Goal: Task Accomplishment & Management: Use online tool/utility

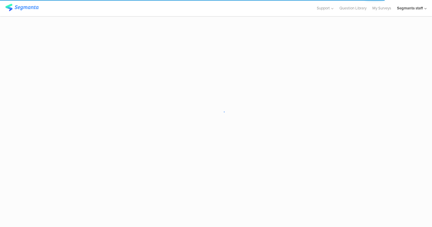
click at [420, 9] on div "Segmanta staff" at bounding box center [410, 8] width 26 height 6
click at [290, 54] on sg-loader-overlay at bounding box center [216, 113] width 432 height 227
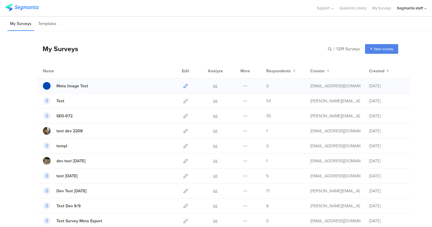
click at [184, 85] on icon at bounding box center [185, 86] width 4 height 4
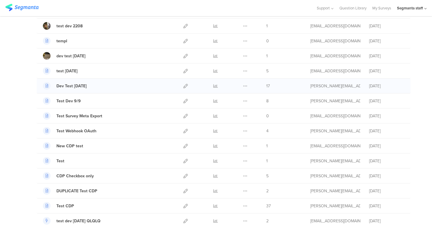
scroll to position [105, 0]
click at [183, 114] on icon at bounding box center [185, 116] width 4 height 4
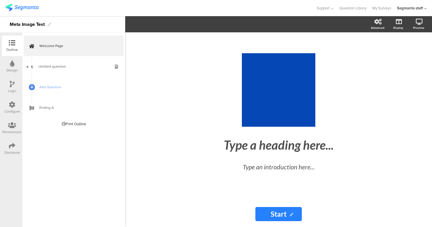
click at [11, 145] on icon at bounding box center [12, 146] width 6 height 6
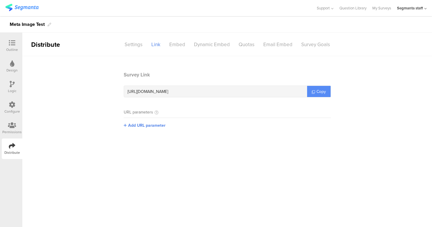
click at [314, 91] on icon at bounding box center [313, 91] width 3 height 3
click at [131, 43] on div "Settings" at bounding box center [133, 44] width 27 height 10
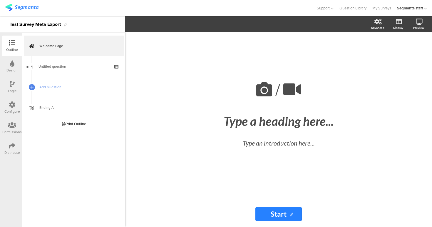
click at [10, 144] on icon at bounding box center [12, 146] width 6 height 6
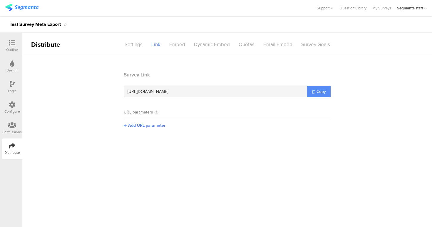
click at [324, 91] on span "Copy" at bounding box center [320, 91] width 9 height 6
click at [168, 90] on span "[URL][DOMAIN_NAME]" at bounding box center [148, 91] width 41 height 6
copy span "15f1aa"
click at [326, 95] on link "Copy" at bounding box center [319, 91] width 24 height 11
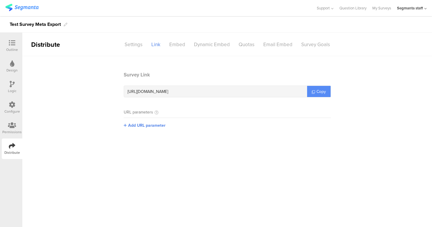
click at [326, 95] on link "Copy" at bounding box center [319, 91] width 24 height 11
click at [325, 90] on span "Copy" at bounding box center [320, 91] width 9 height 6
click at [325, 93] on span "Copy" at bounding box center [320, 91] width 9 height 6
click at [318, 96] on link "Copy" at bounding box center [319, 91] width 24 height 11
click at [132, 46] on div "Settings" at bounding box center [133, 44] width 27 height 10
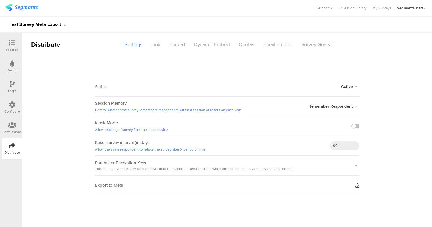
click at [354, 186] on div "Export to Meta" at bounding box center [227, 185] width 264 height 20
click at [356, 186] on icon at bounding box center [357, 185] width 4 height 4
click at [358, 186] on icon at bounding box center [357, 185] width 4 height 4
click at [12, 43] on icon at bounding box center [12, 43] width 6 height 6
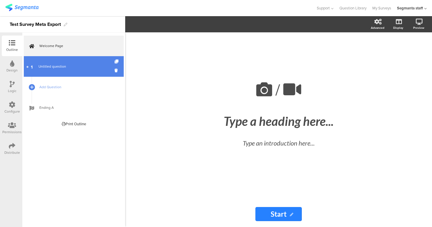
click at [37, 69] on link "1 Untitled question" at bounding box center [74, 66] width 100 height 21
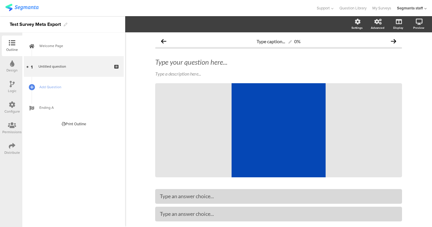
click at [134, 90] on div "Type caption... 0% Type your question here... Type a description here... /" at bounding box center [278, 147] width 307 height 230
click at [416, 91] on div "Type caption... 0% Type your question here... Type a description here... /" at bounding box center [278, 147] width 307 height 230
click at [16, 146] on div "Distribute" at bounding box center [12, 148] width 21 height 21
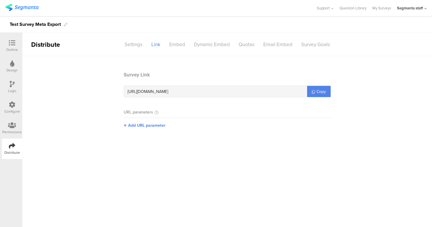
click at [168, 92] on span "[URL][DOMAIN_NAME]" at bounding box center [148, 91] width 41 height 6
click at [197, 92] on div "[URL][DOMAIN_NAME]" at bounding box center [215, 91] width 183 height 11
click at [168, 91] on span "[URL][DOMAIN_NAME]" at bounding box center [148, 91] width 41 height 6
drag, startPoint x: 182, startPoint y: 91, endPoint x: 120, endPoint y: 90, distance: 62.0
click at [120, 90] on section "Survey Link [URL][DOMAIN_NAME] Copy URL parameters Add URL parameter" at bounding box center [227, 104] width 219 height 66
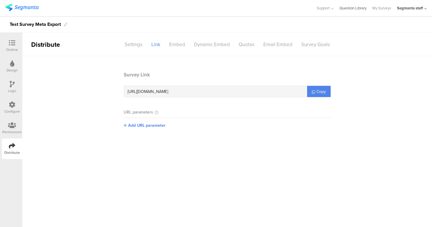
copy span "[URL][DOMAIN_NAME]"
